Goal: Task Accomplishment & Management: Use online tool/utility

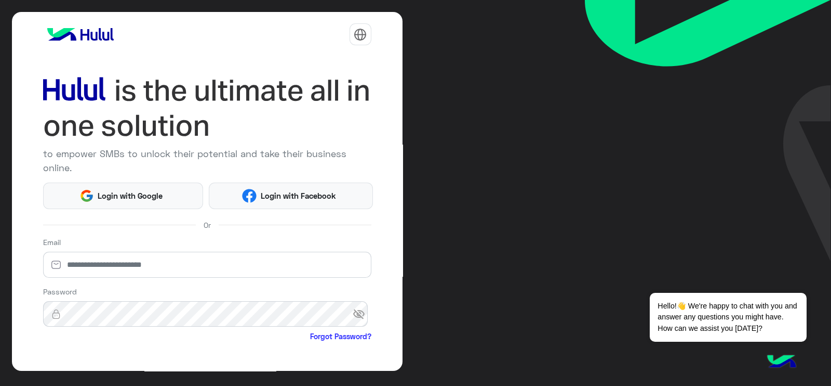
scroll to position [87, 0]
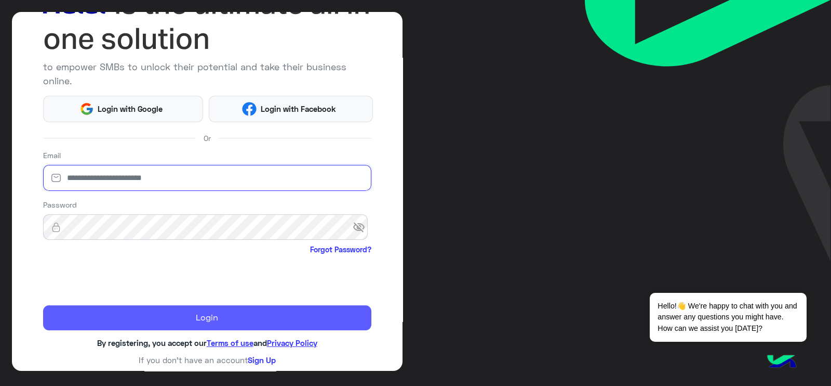
type input "**********"
click at [213, 310] on button "Login" at bounding box center [207, 317] width 328 height 25
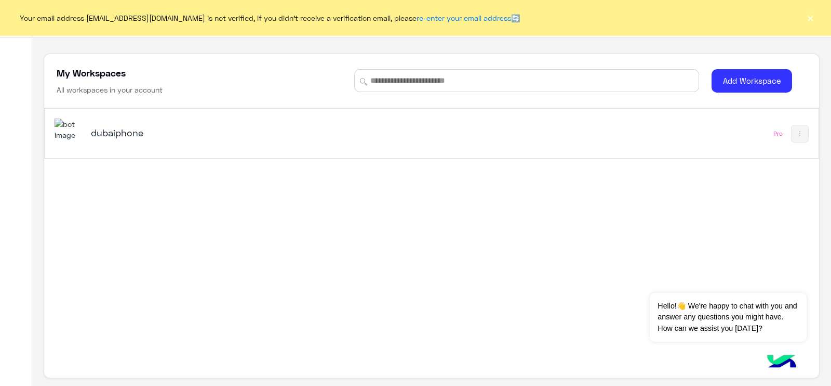
click at [813, 19] on button "×" at bounding box center [811, 17] width 10 height 10
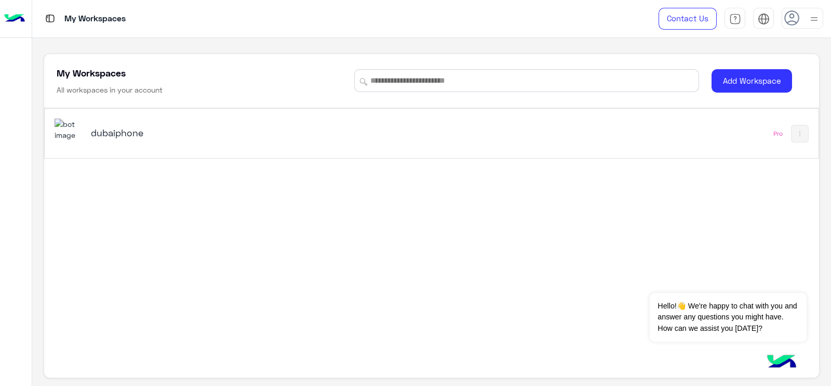
click at [163, 130] on h5 "dubaiphone" at bounding box center [227, 132] width 272 height 12
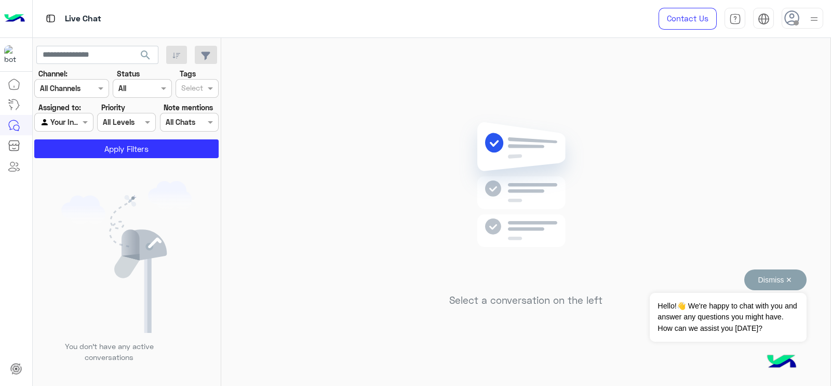
click at [776, 279] on button "Dismiss ✕" at bounding box center [776, 279] width 62 height 21
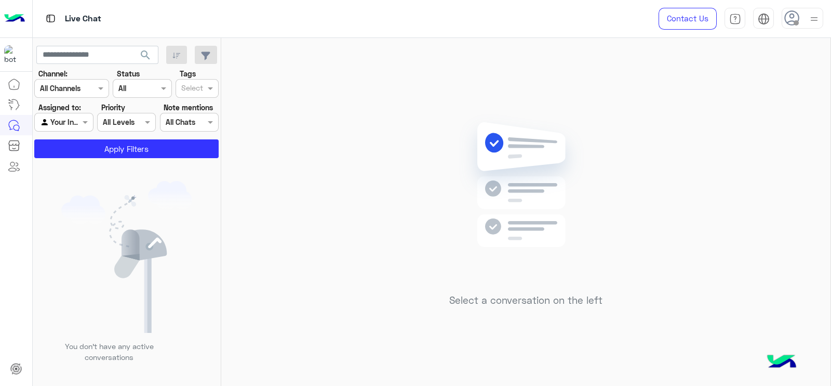
click at [793, 19] on icon at bounding box center [793, 18] width 16 height 16
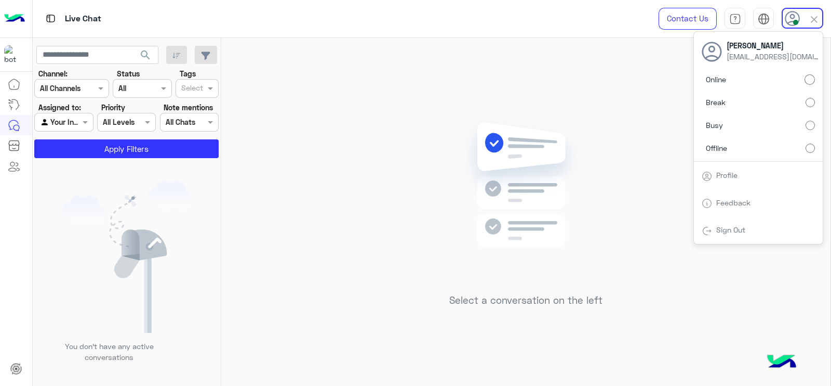
click at [451, 176] on img at bounding box center [526, 200] width 150 height 173
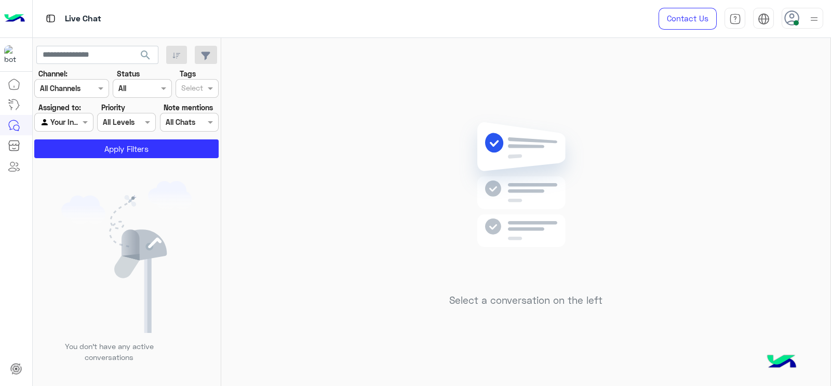
click at [478, 159] on img at bounding box center [526, 200] width 150 height 173
click at [812, 17] on img at bounding box center [814, 18] width 13 height 13
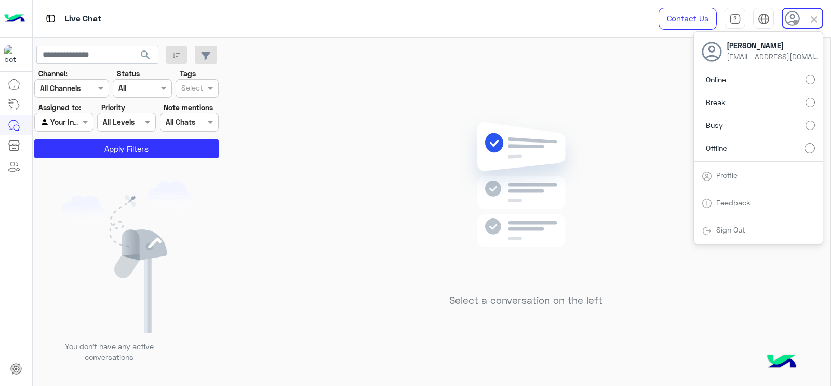
click at [543, 180] on img at bounding box center [526, 200] width 150 height 173
